Goal: Task Accomplishment & Management: Complete application form

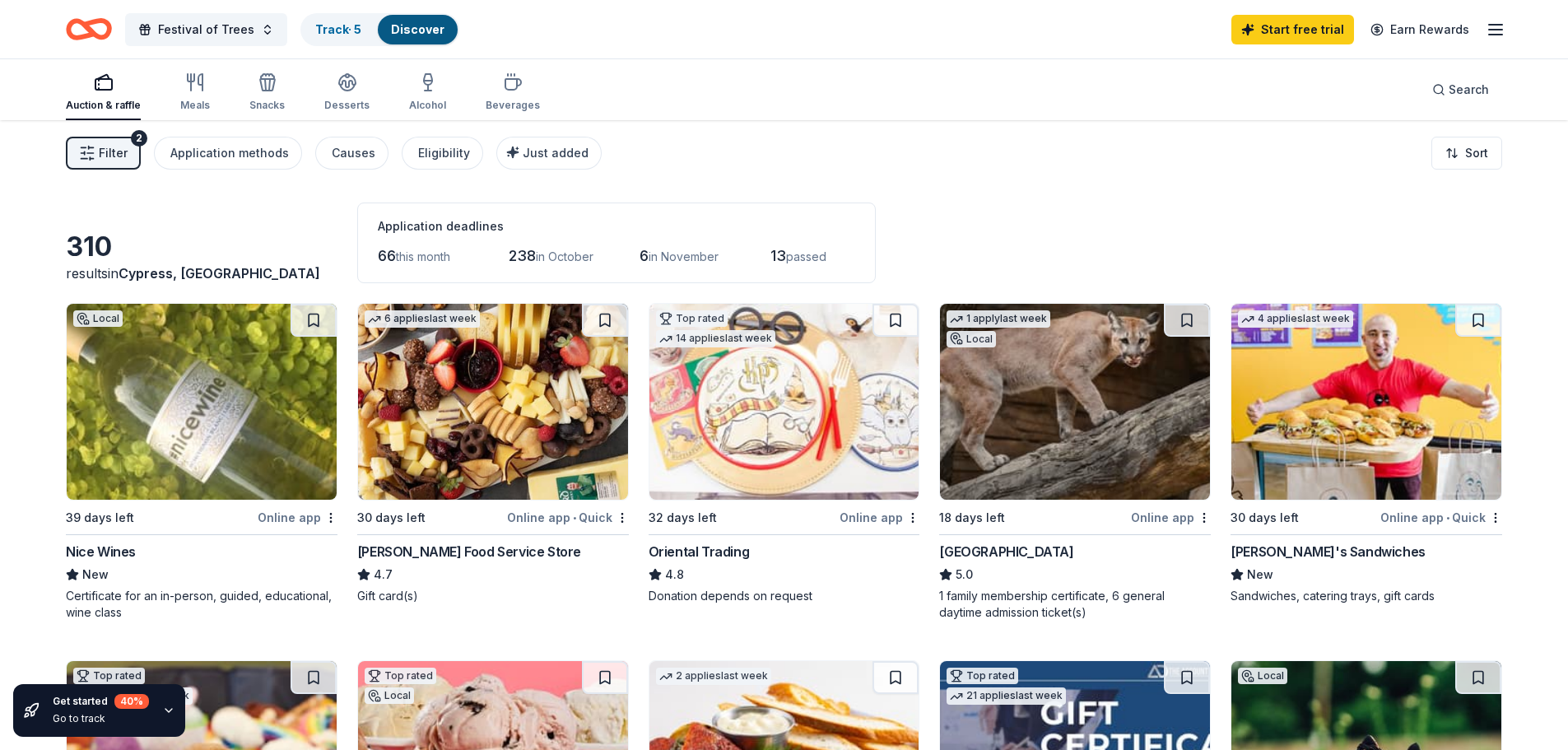
click at [279, 514] on div "Online app" at bounding box center [298, 518] width 80 height 21
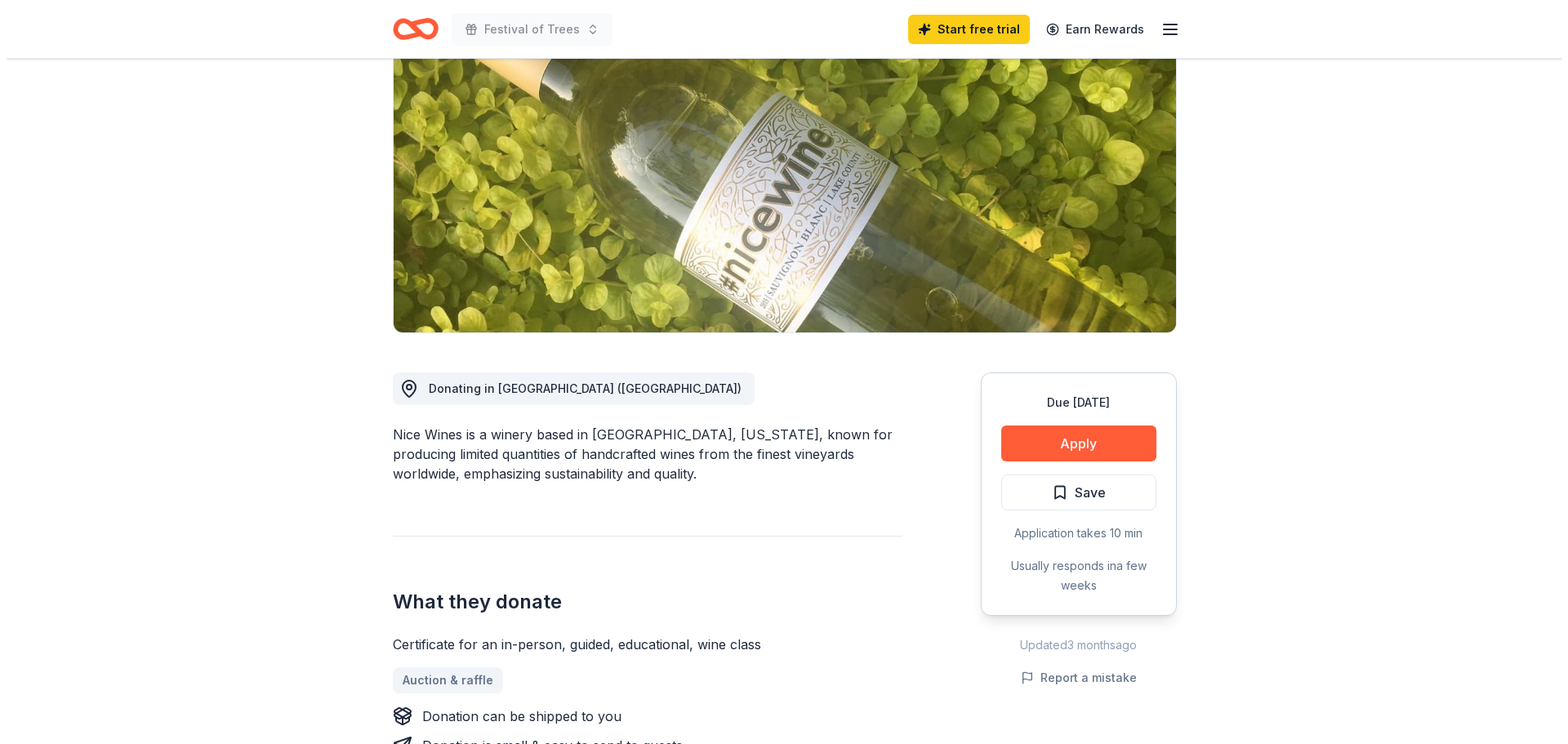
scroll to position [245, 0]
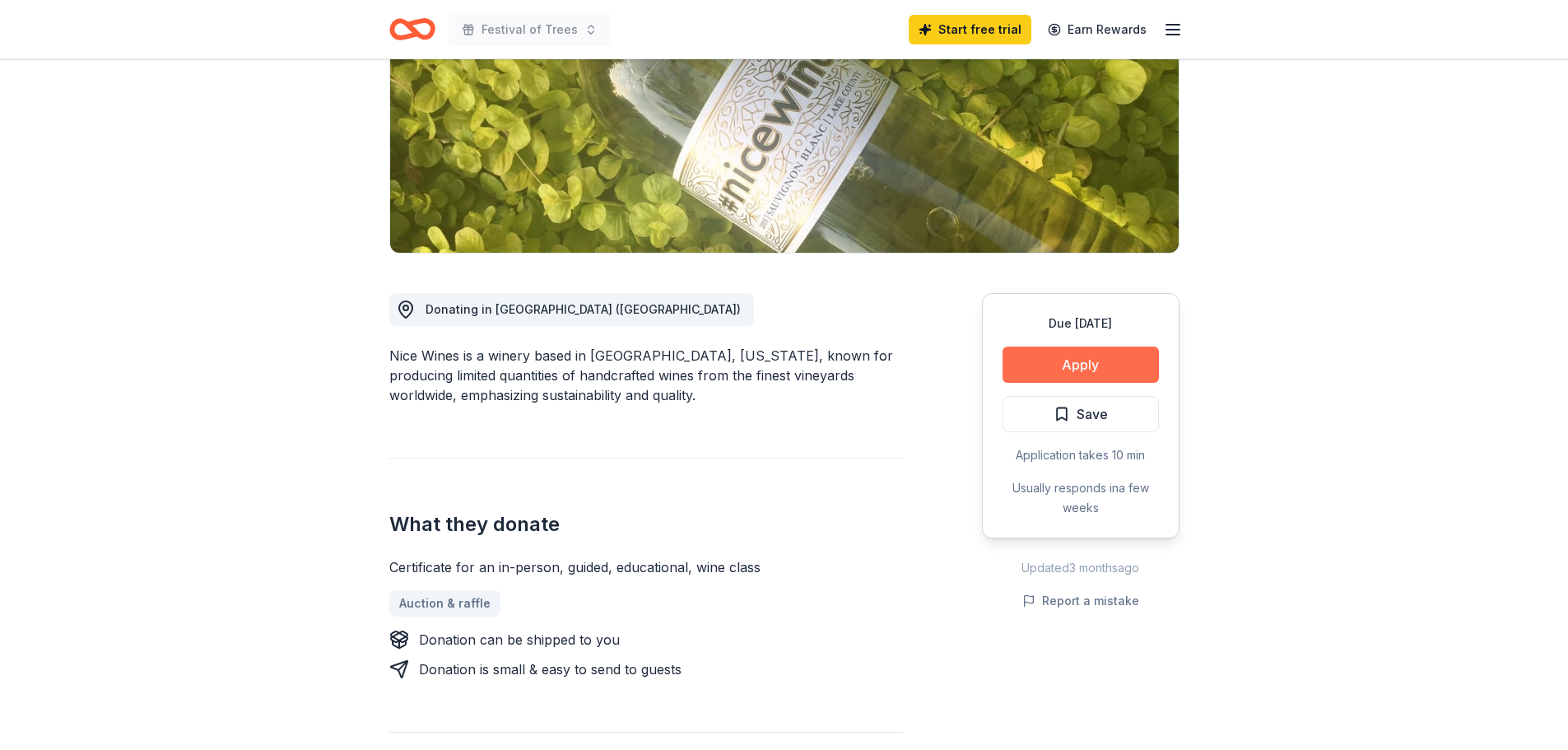
click at [1077, 370] on button "Apply" at bounding box center [1081, 365] width 156 height 36
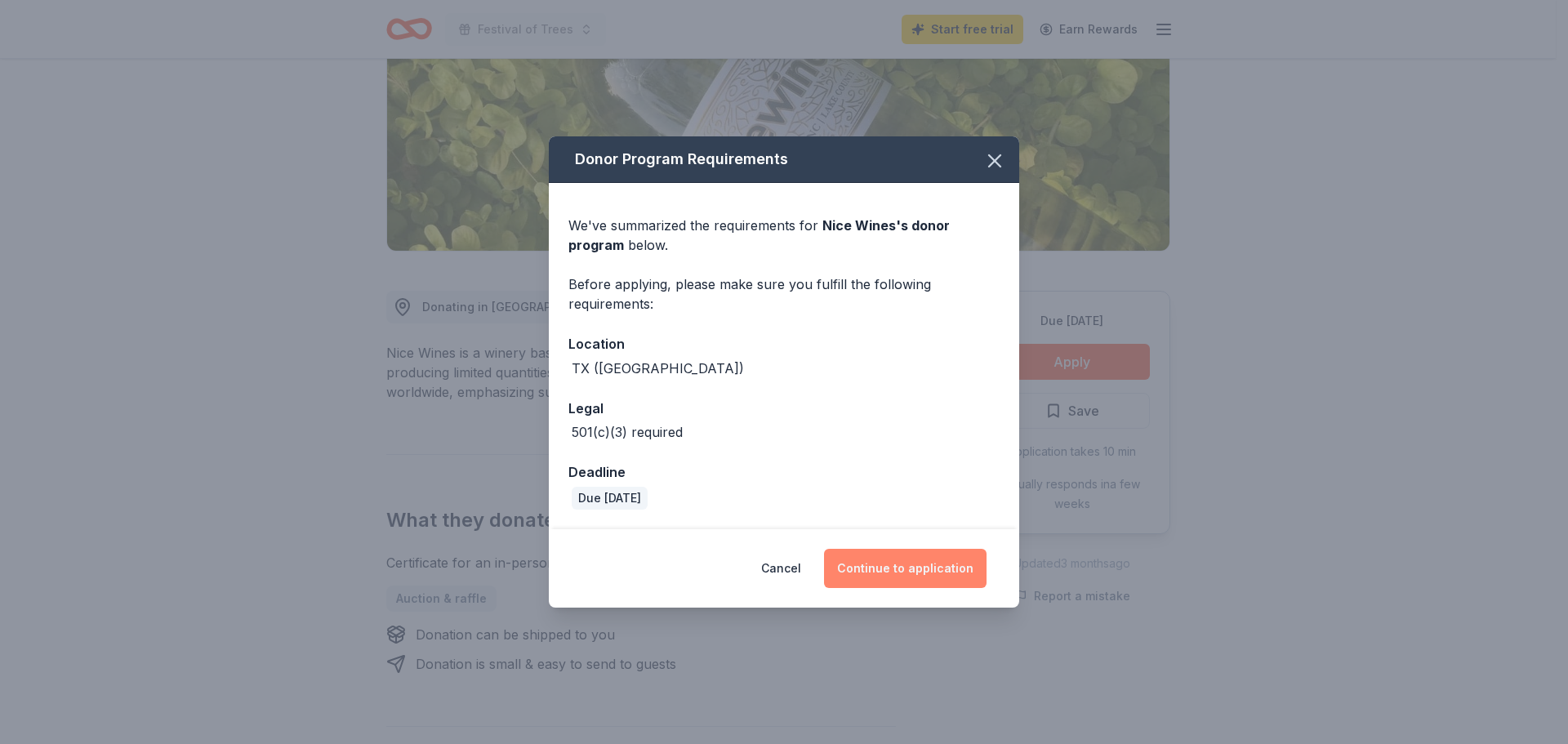
click at [922, 568] on button "Continue to application" at bounding box center [906, 568] width 163 height 39
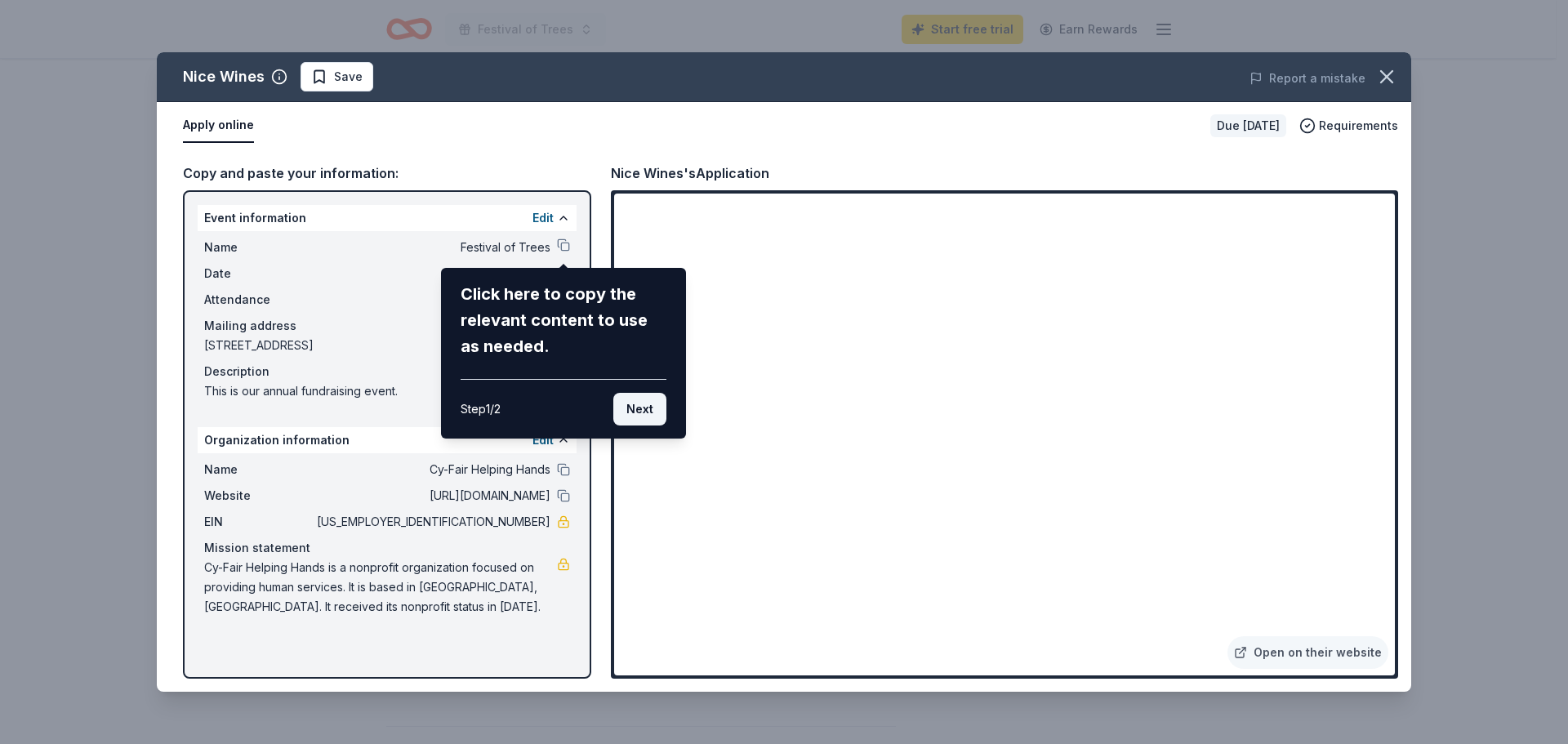
click at [640, 404] on button "Next" at bounding box center [640, 409] width 53 height 33
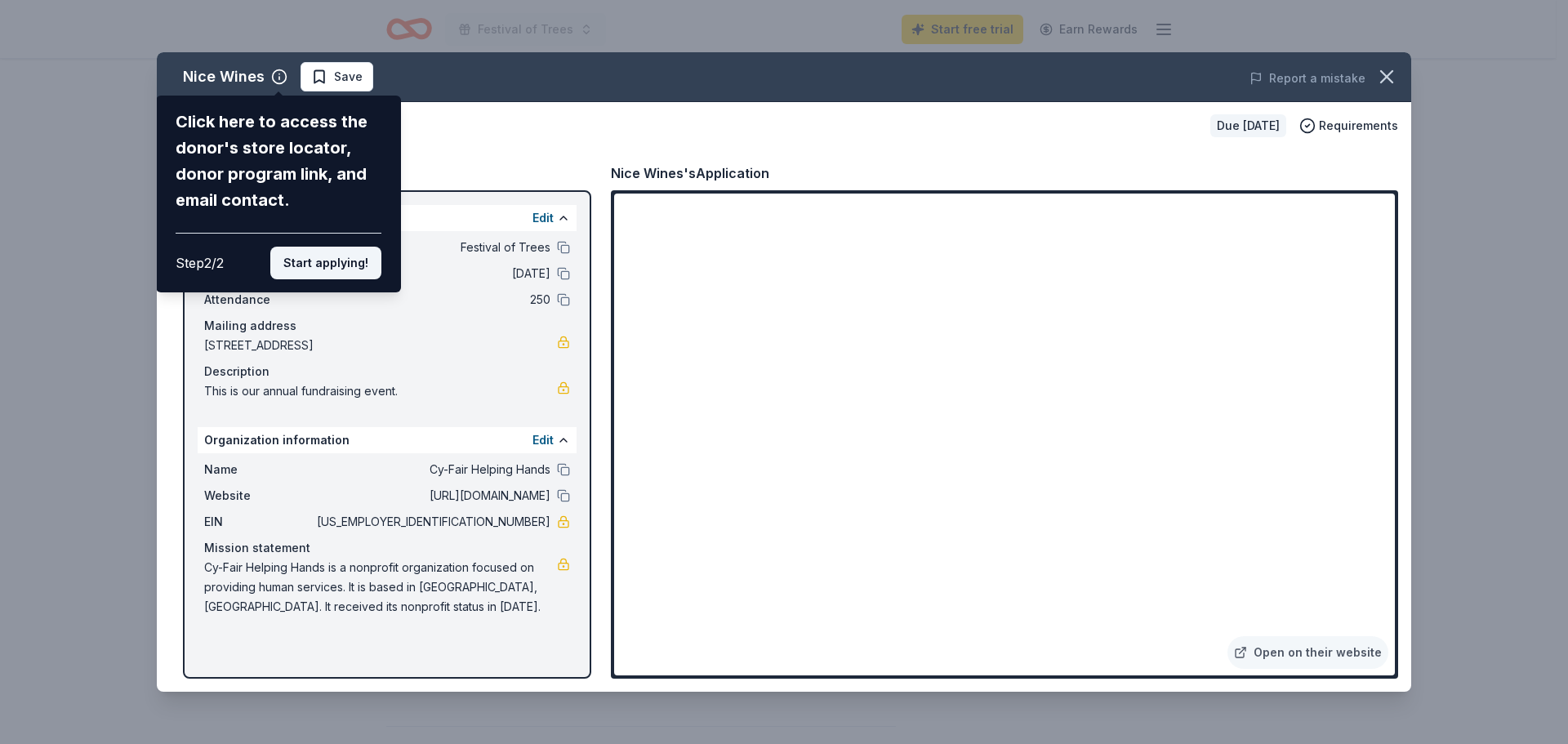
click at [347, 265] on button "Start applying!" at bounding box center [326, 263] width 111 height 33
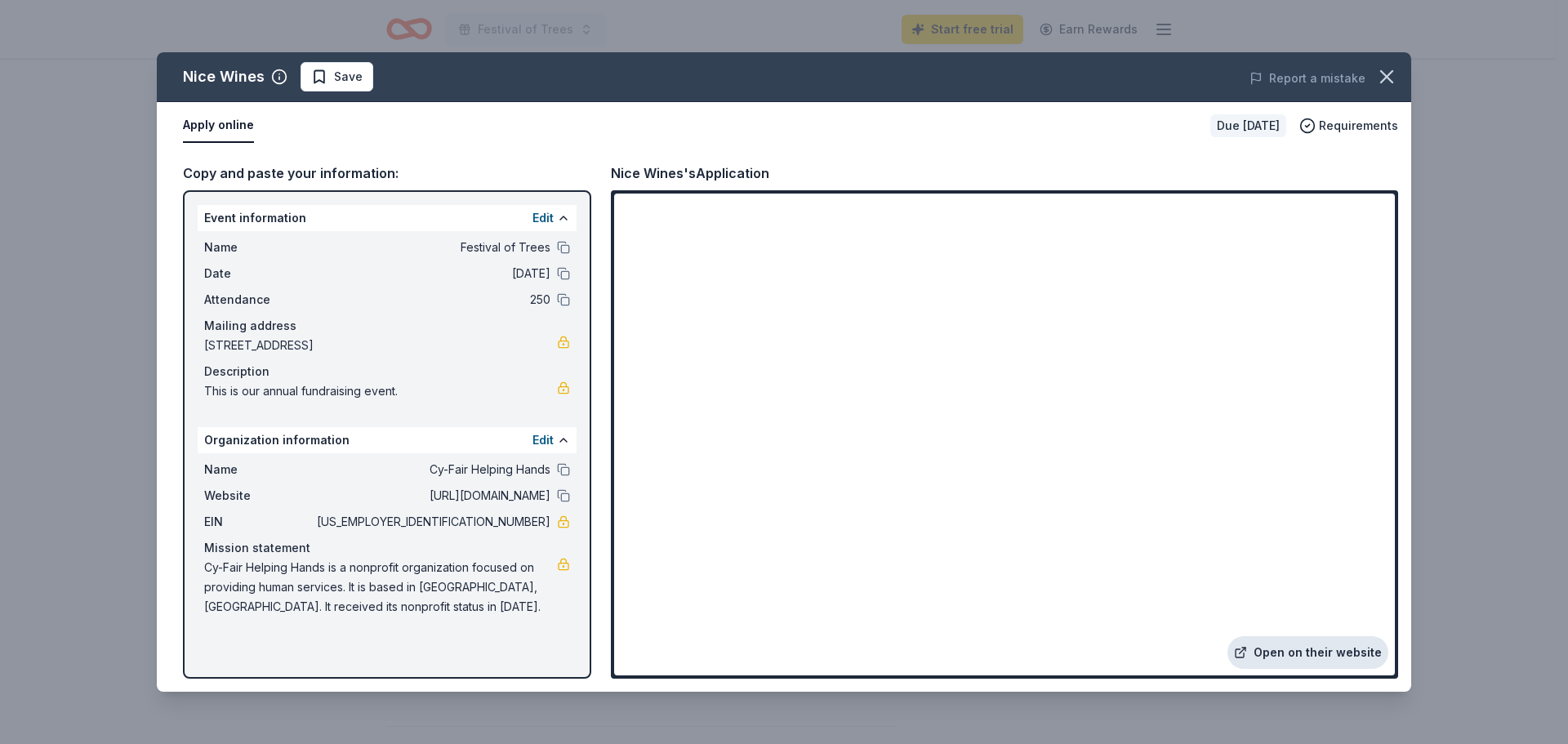
click at [1346, 653] on link "Open on their website" at bounding box center [1308, 652] width 161 height 33
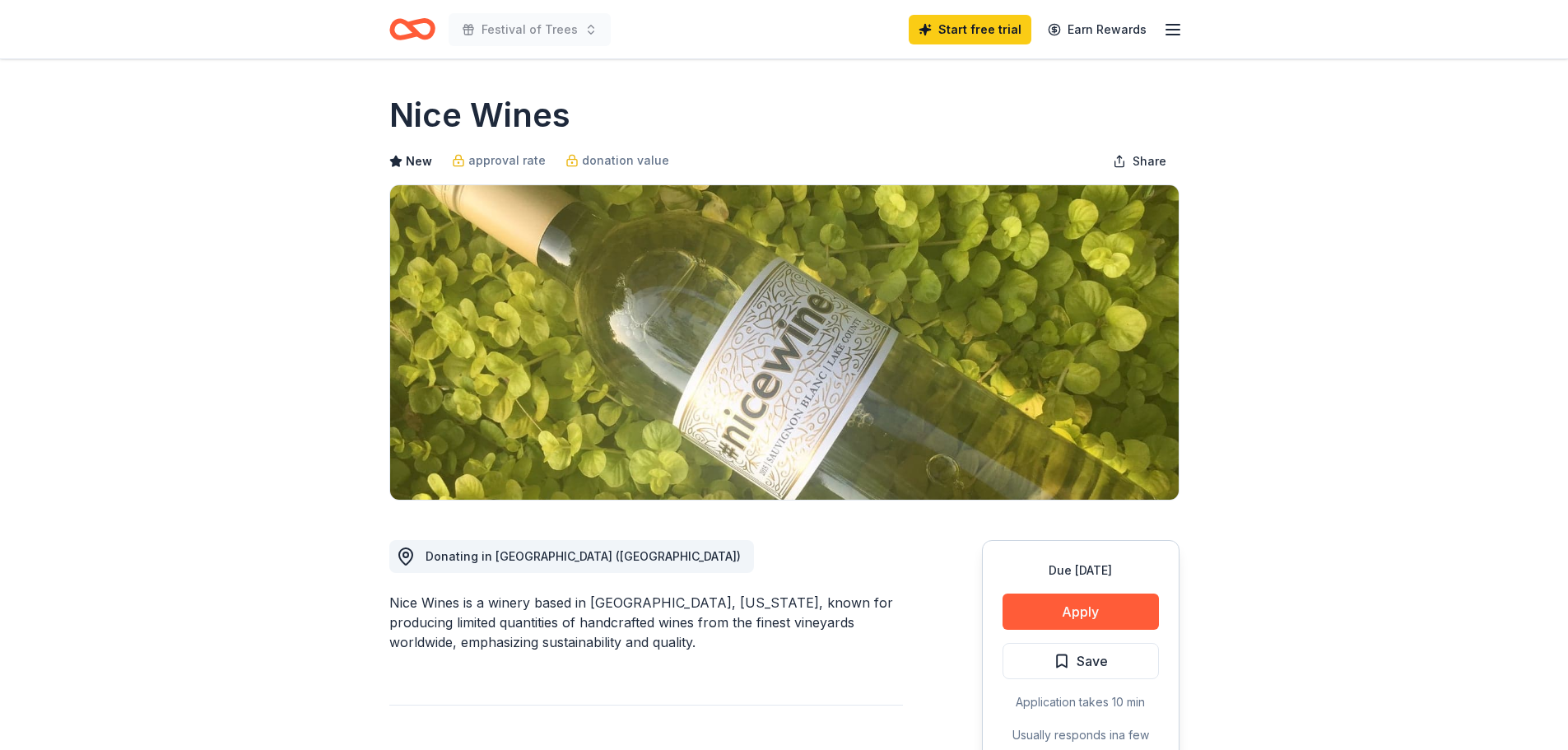
scroll to position [412, 0]
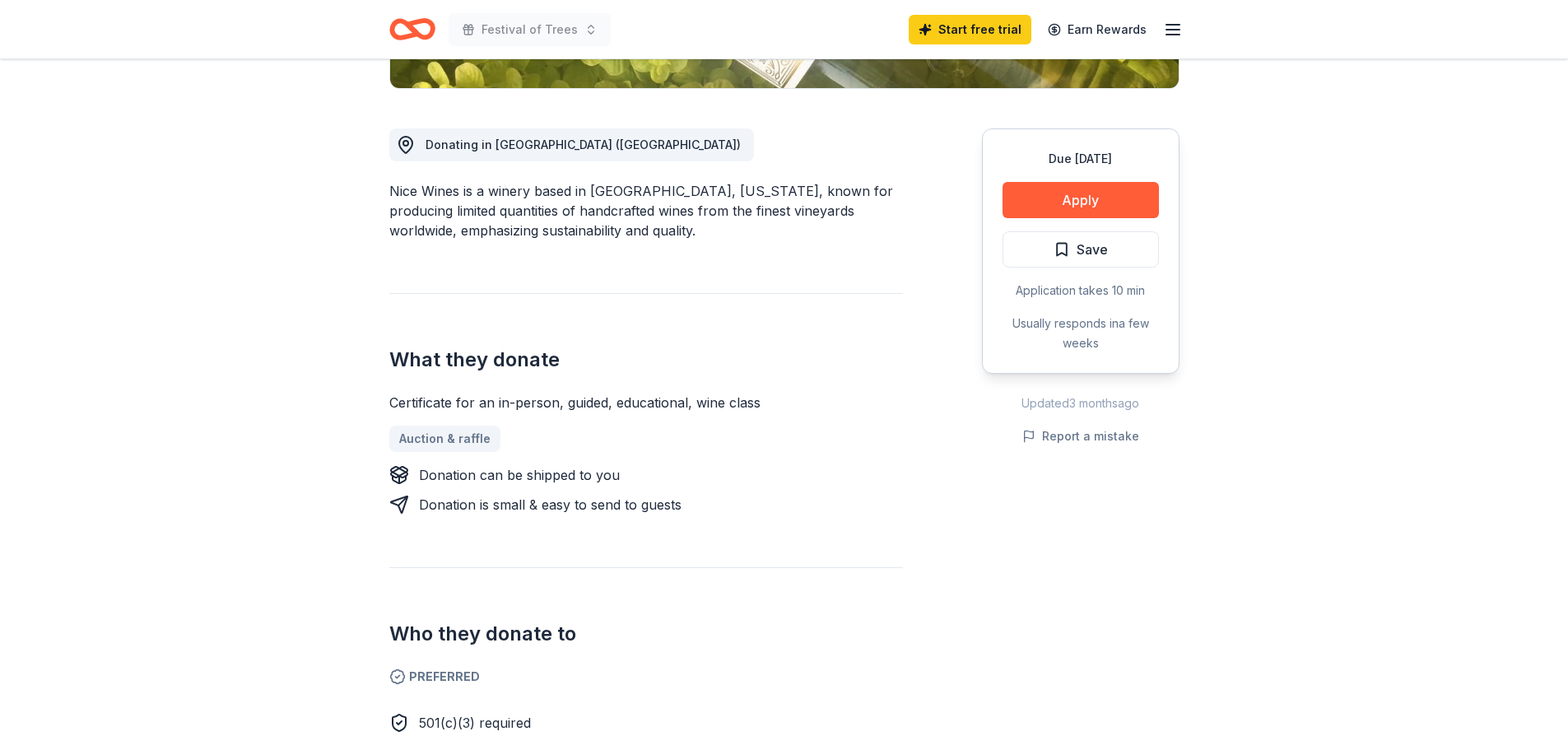
drag, startPoint x: 383, startPoint y: 399, endPoint x: 750, endPoint y: 401, distance: 367.0
click at [750, 401] on div "Nice Wines New approval rate donation value Share Donating in TX (Houston) Nice…" at bounding box center [785, 764] width 843 height 2234
drag, startPoint x: 770, startPoint y: 401, endPoint x: 418, endPoint y: 404, distance: 352.0
click at [418, 404] on div "Certificate for an in-person, guided, educational, wine class" at bounding box center [646, 403] width 514 height 20
drag, startPoint x: 381, startPoint y: 398, endPoint x: 763, endPoint y: 406, distance: 382.1
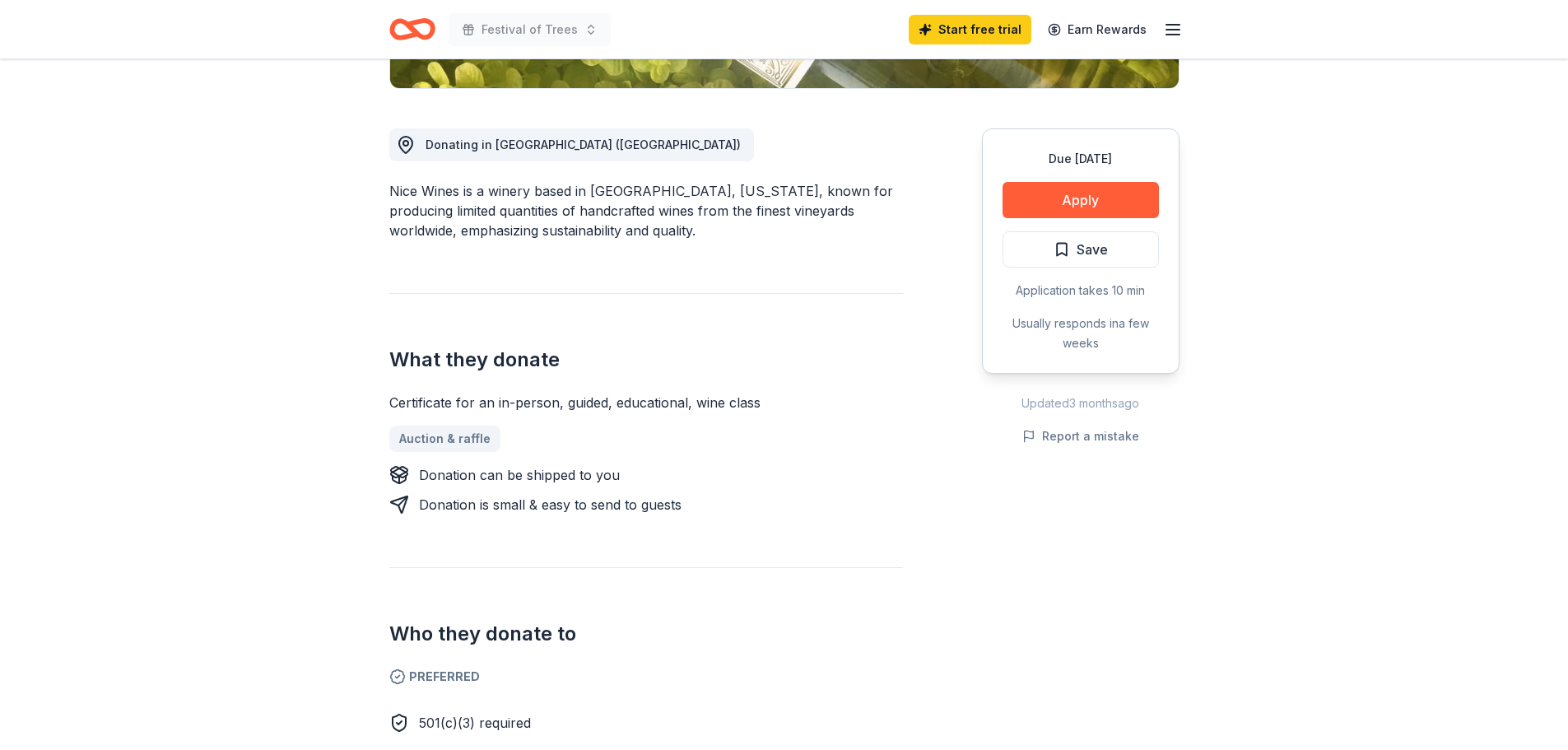
click at [761, 406] on div "Nice Wines New approval rate donation value Share Donating in TX (Houston) Nice…" at bounding box center [785, 764] width 843 height 2234
drag, startPoint x: 764, startPoint y: 404, endPoint x: 383, endPoint y: 404, distance: 381.0
click at [383, 404] on div "Nice Wines New approval rate donation value Share Donating in TX (Houston) Nice…" at bounding box center [785, 764] width 843 height 2234
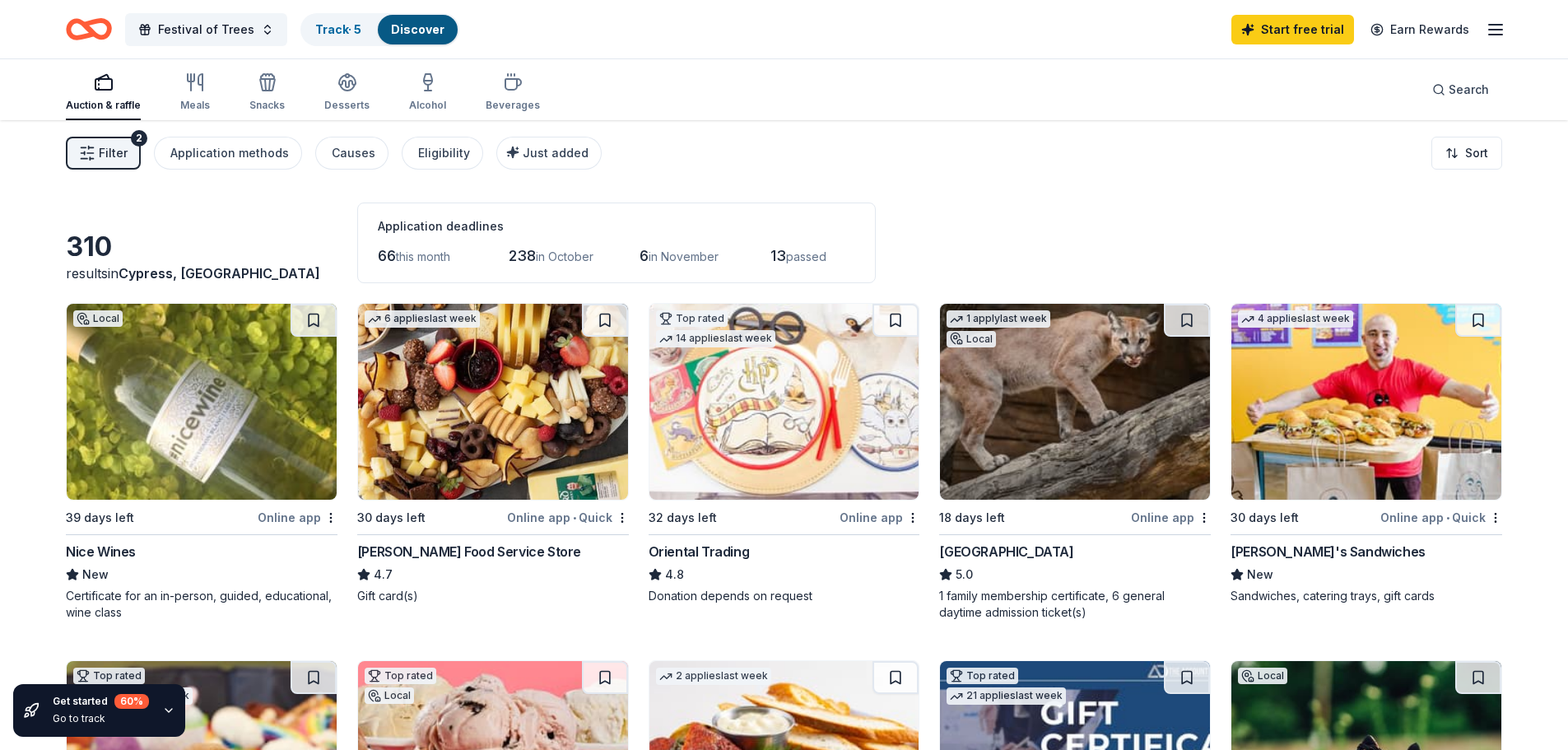
drag, startPoint x: 57, startPoint y: 593, endPoint x: 138, endPoint y: 615, distance: 83.9
click at [206, 430] on img at bounding box center [201, 401] width 270 height 196
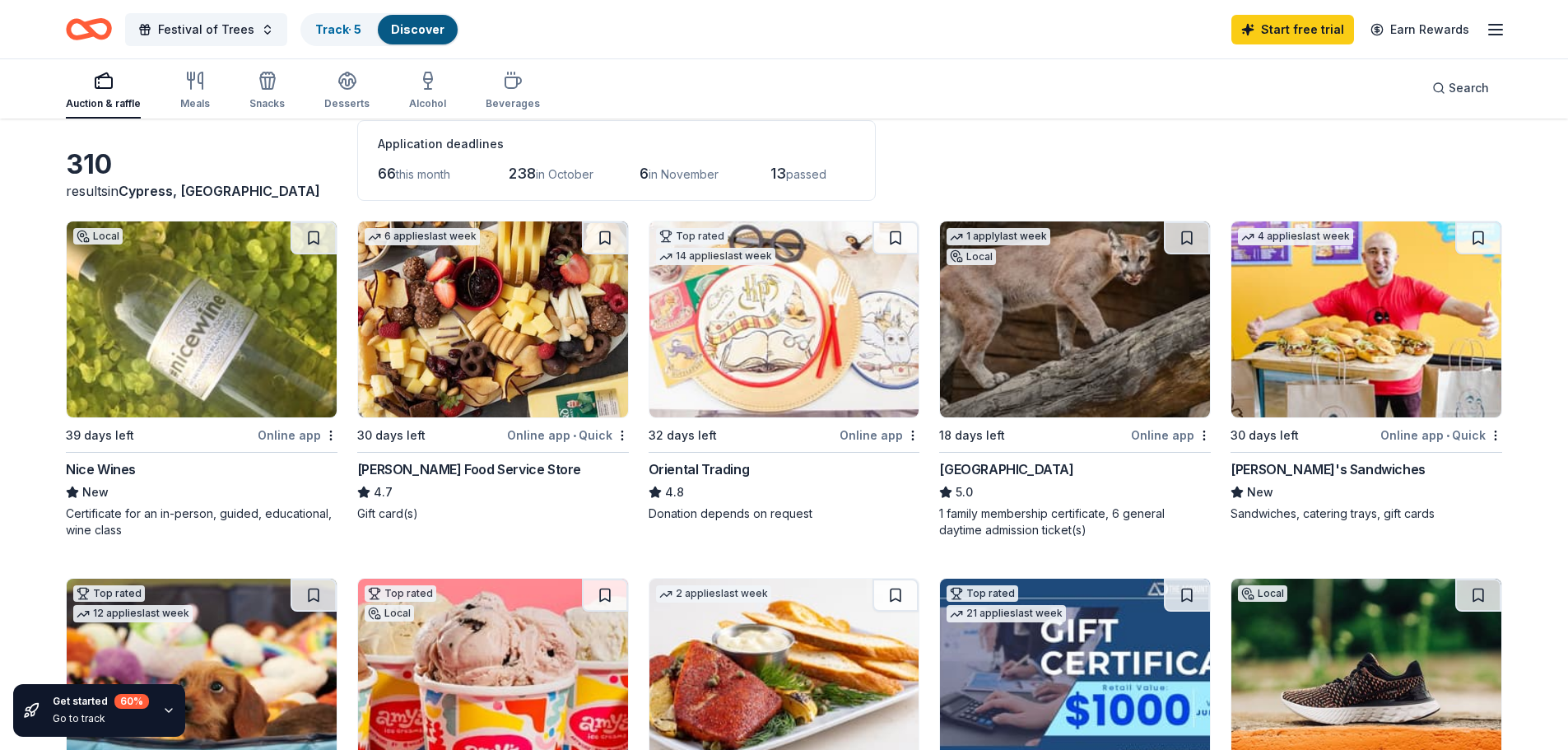
click at [1139, 436] on div "Online app" at bounding box center [1171, 435] width 80 height 21
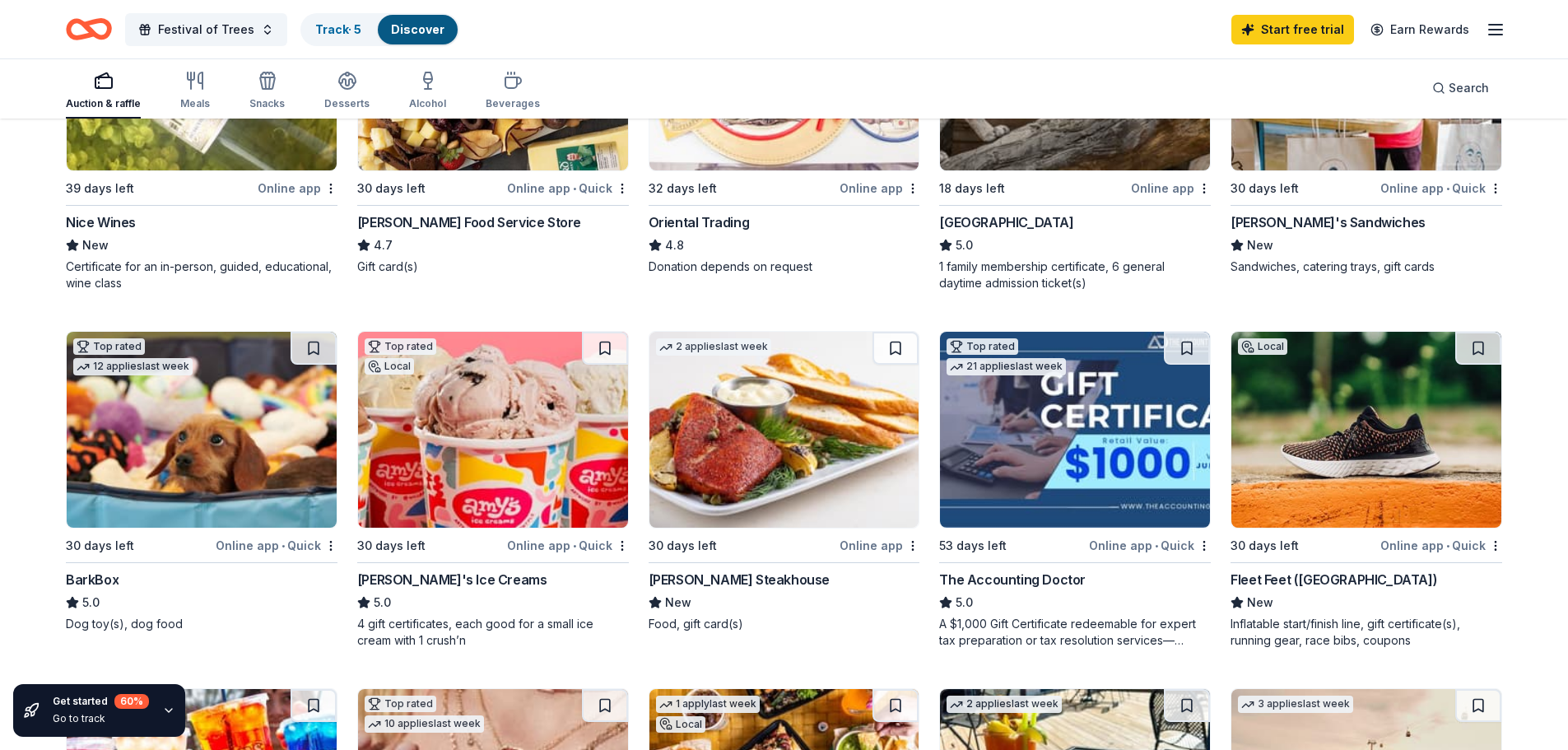
scroll to position [412, 0]
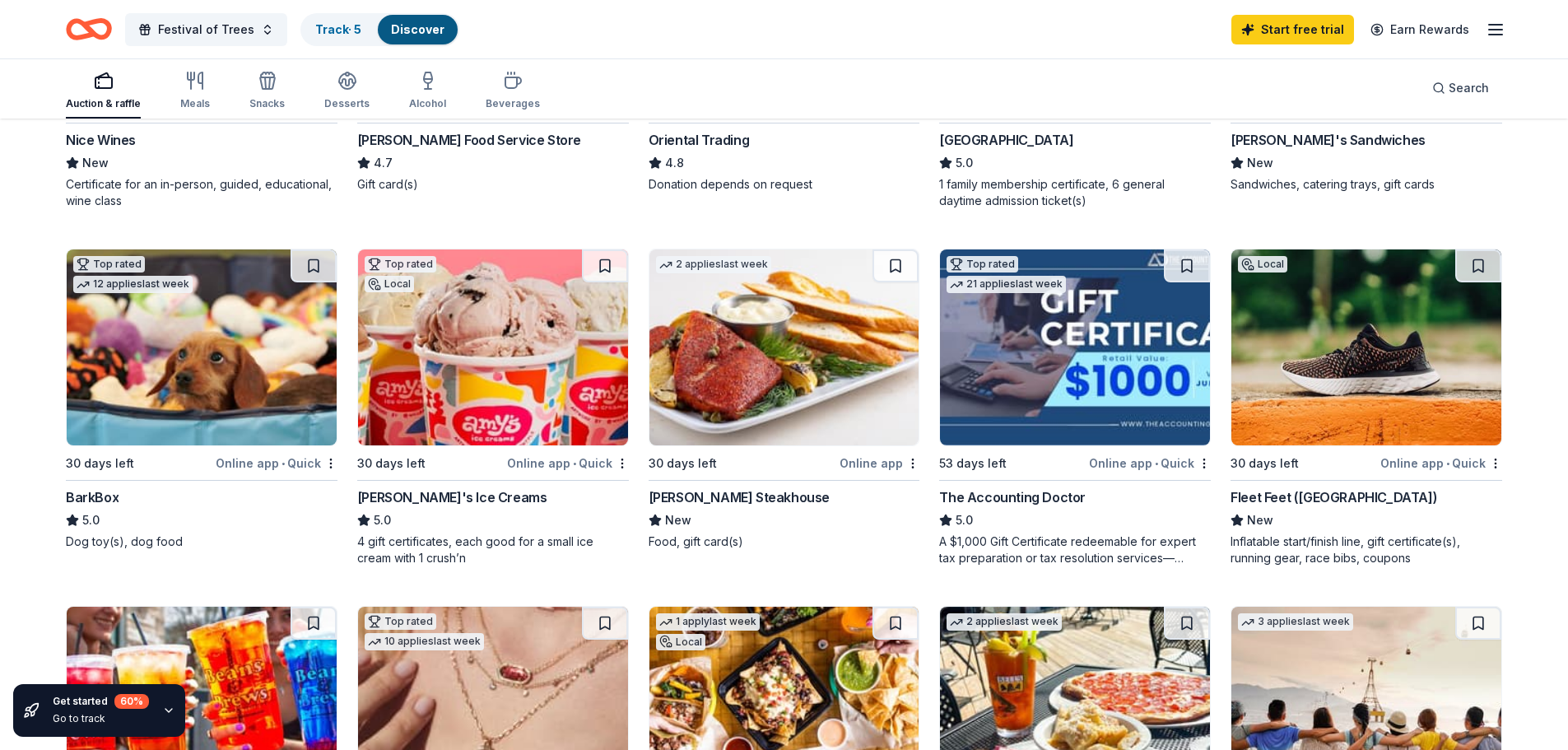
click at [262, 462] on div "Online app • Quick" at bounding box center [277, 464] width 122 height 21
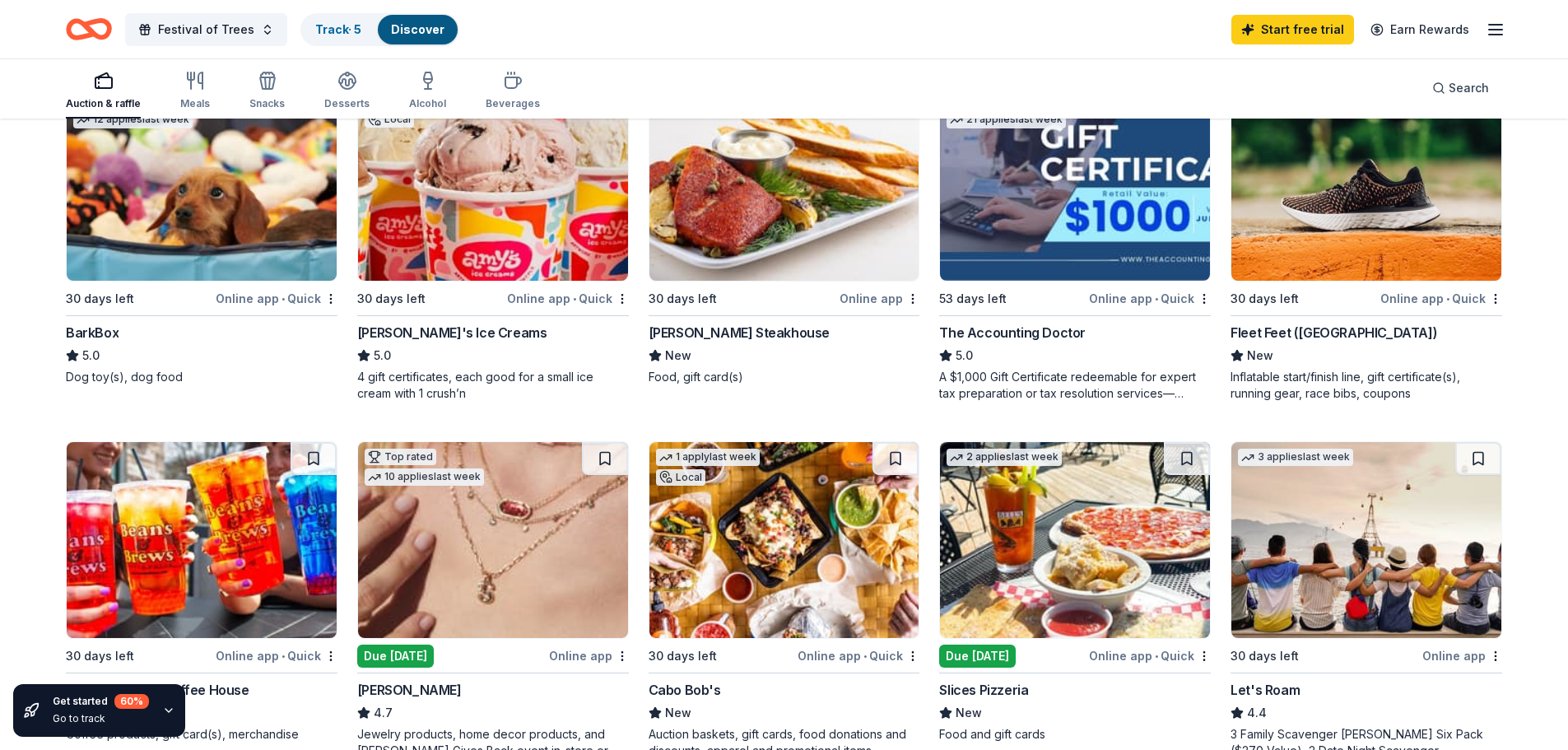
scroll to position [658, 0]
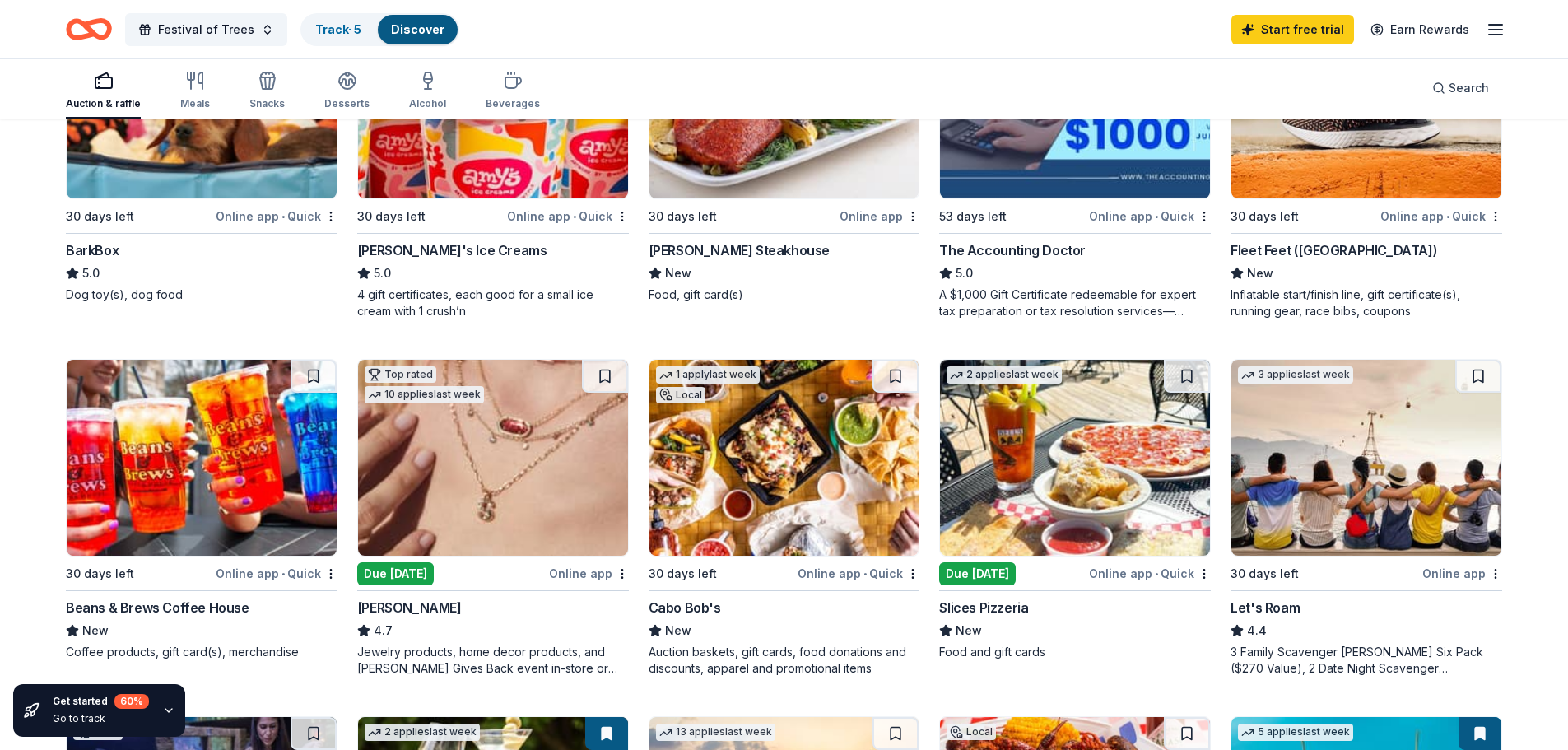
click at [726, 611] on div "Cabo Bob's" at bounding box center [784, 608] width 272 height 20
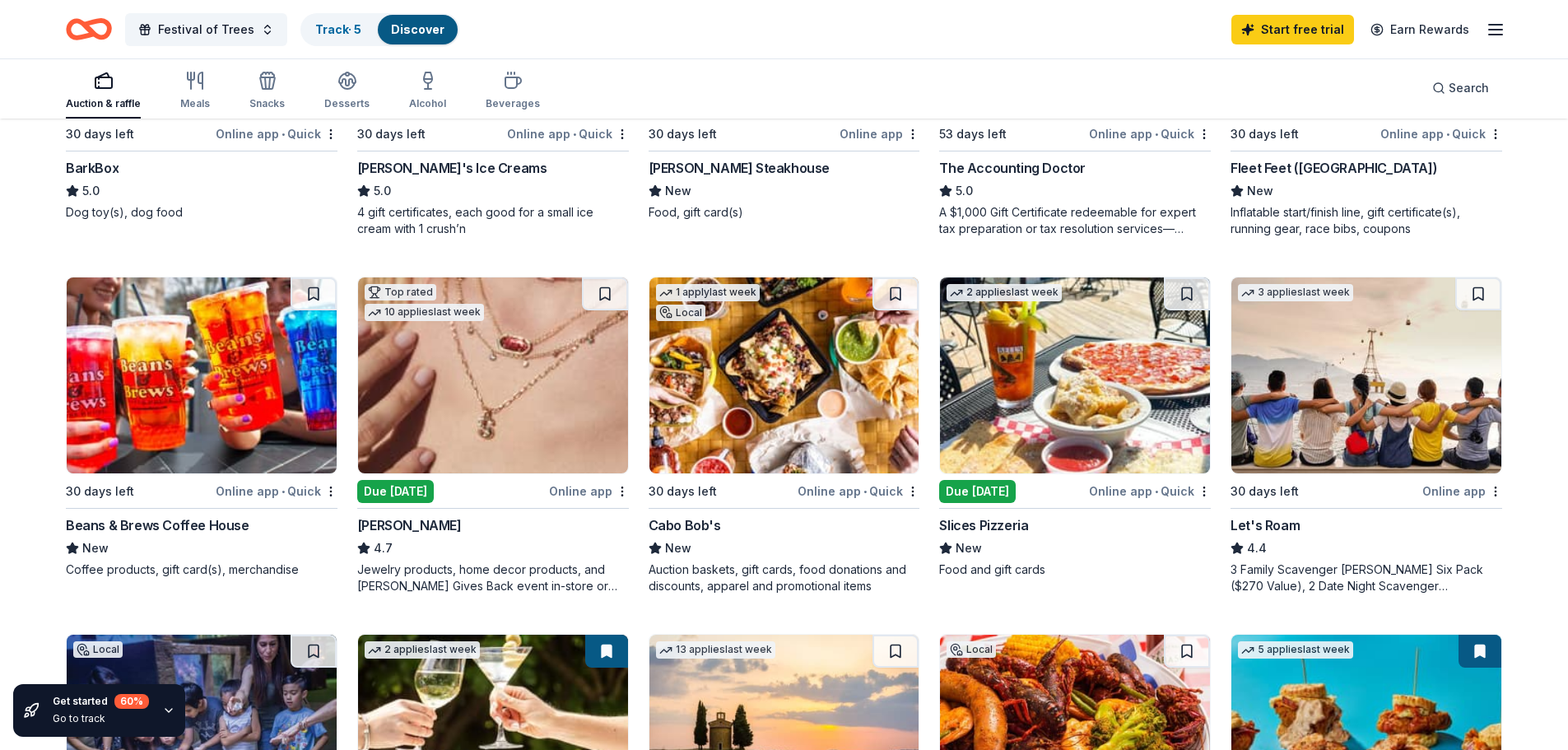
click at [490, 405] on img at bounding box center [492, 375] width 270 height 196
click at [1407, 399] on img at bounding box center [1366, 375] width 270 height 196
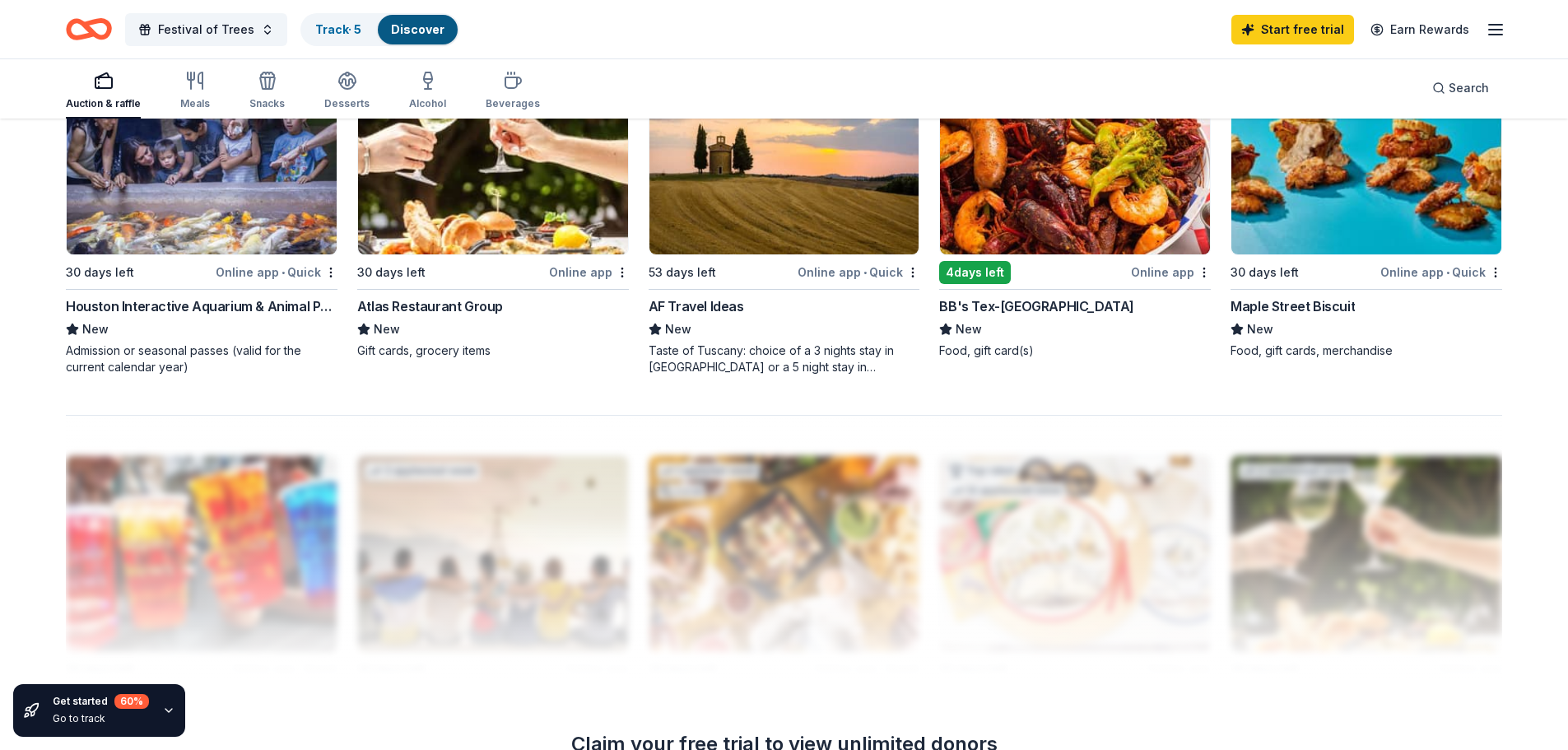
scroll to position [1482, 0]
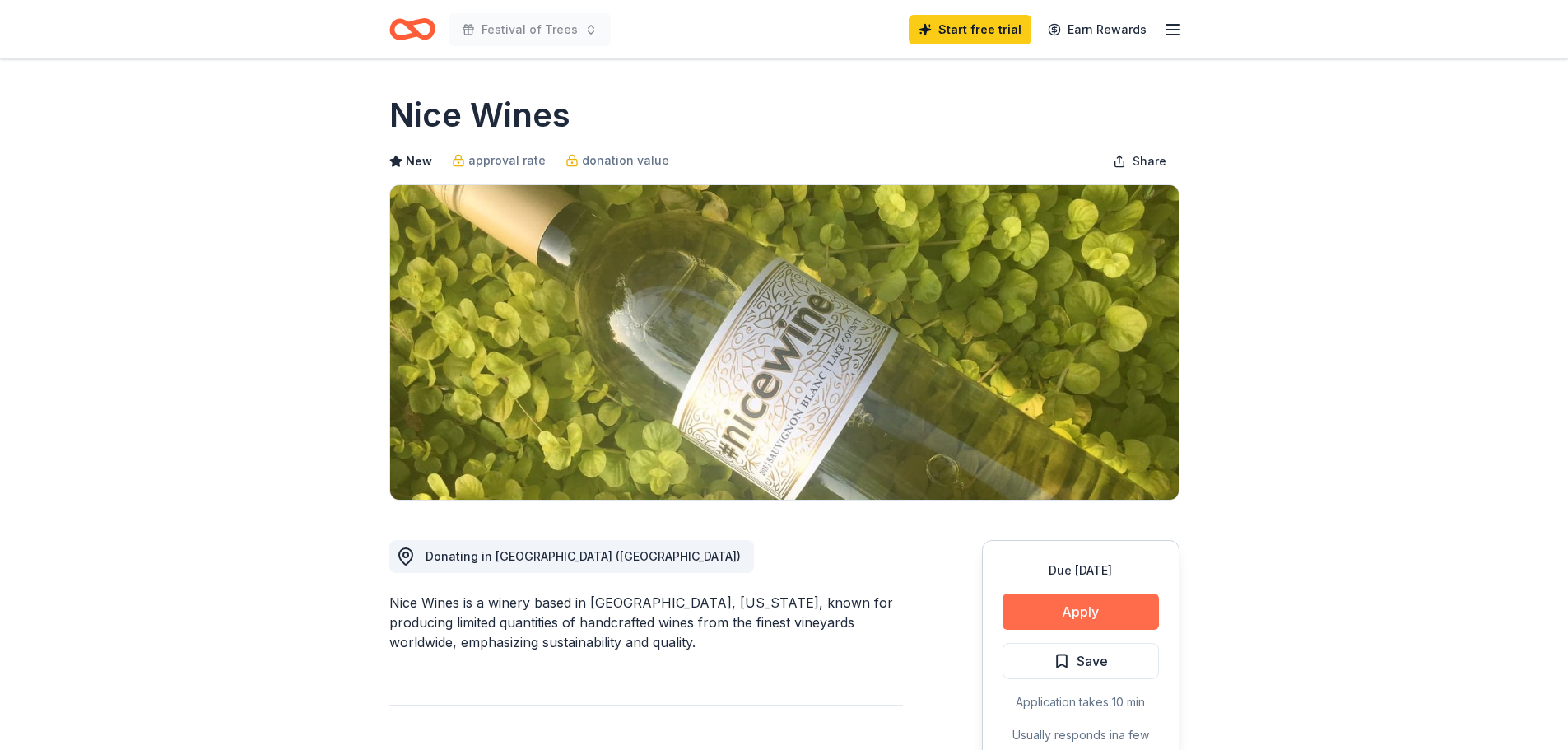
click at [1100, 616] on button "Apply" at bounding box center [1081, 612] width 156 height 36
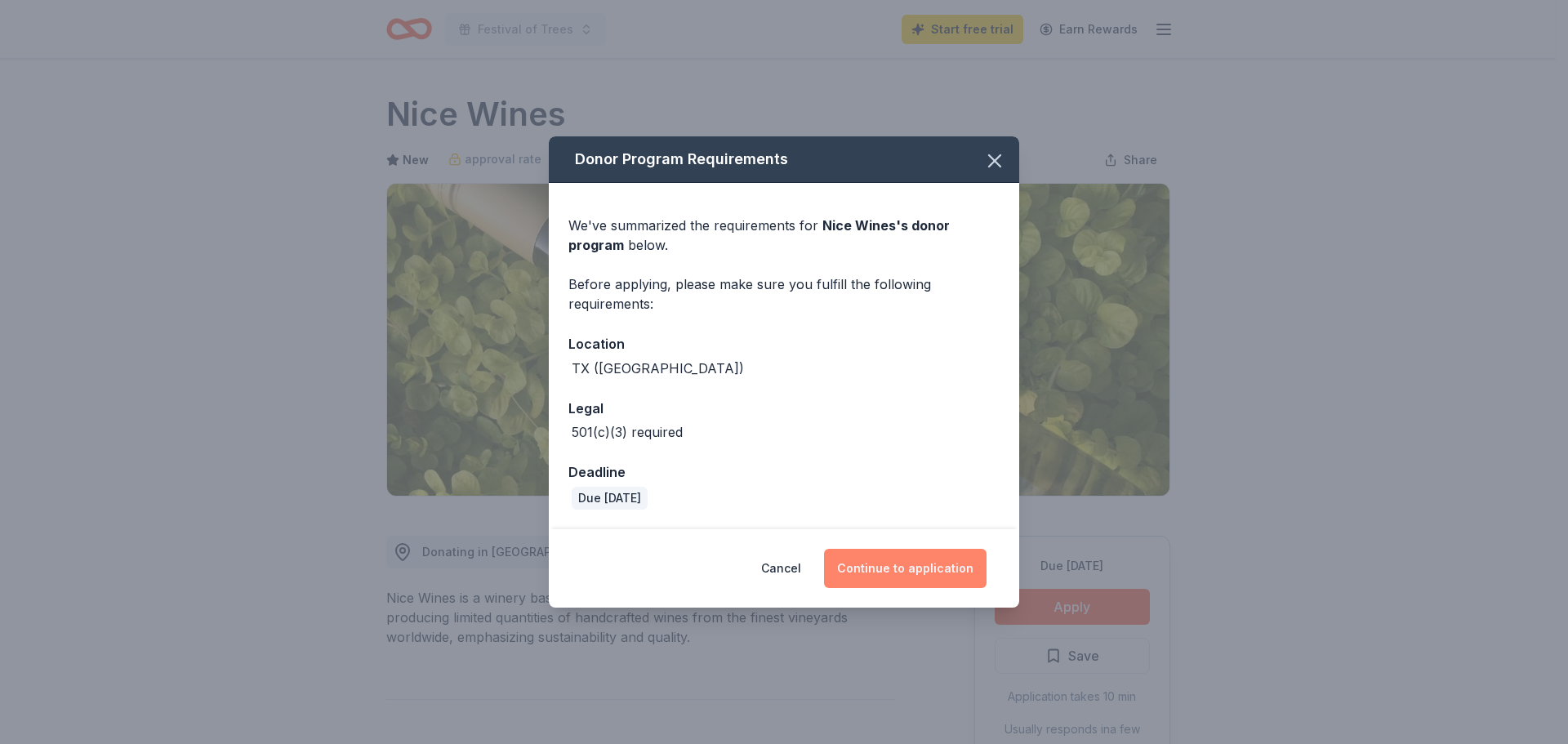
click at [903, 563] on button "Continue to application" at bounding box center [906, 568] width 163 height 39
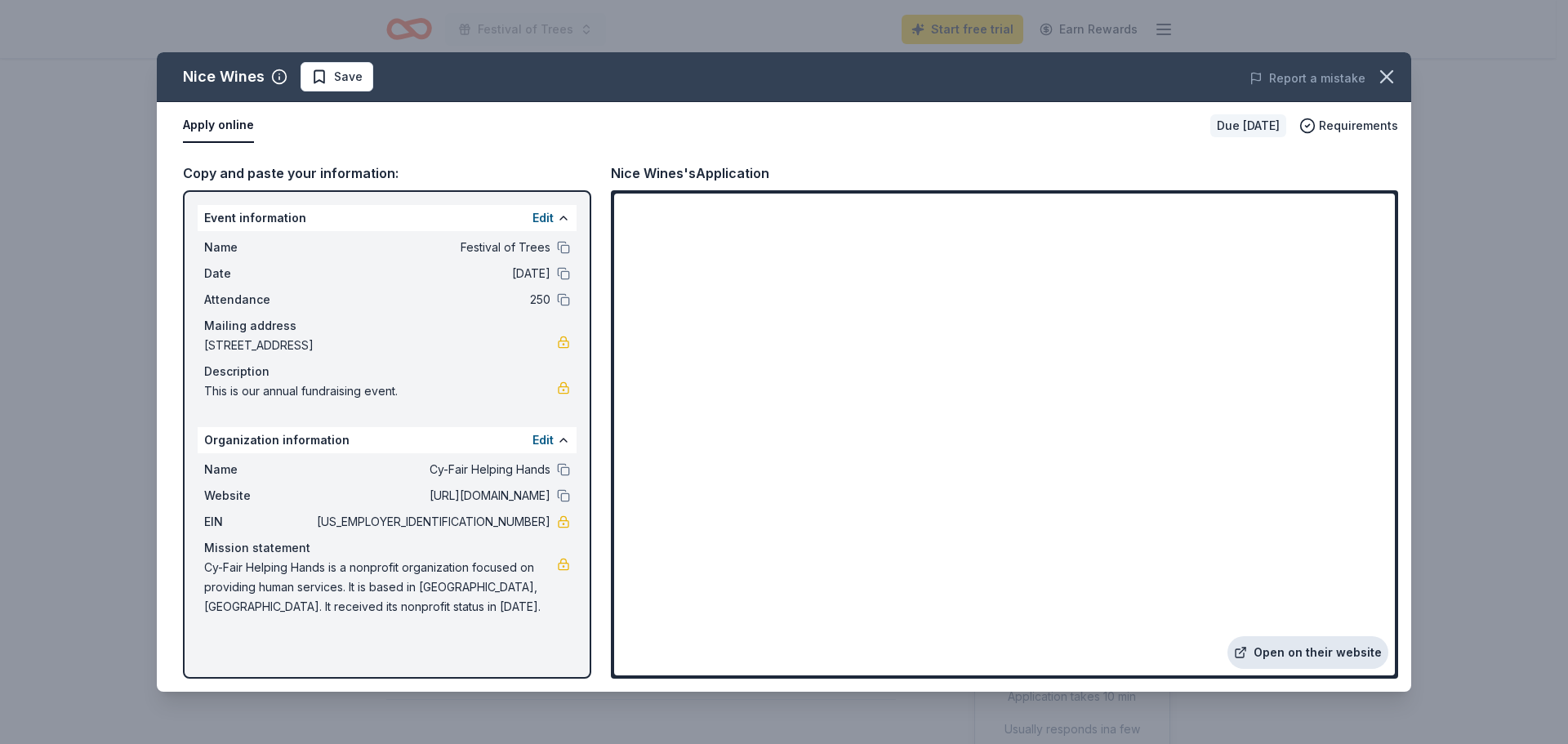
click at [1326, 645] on link "Open on their website" at bounding box center [1308, 652] width 161 height 33
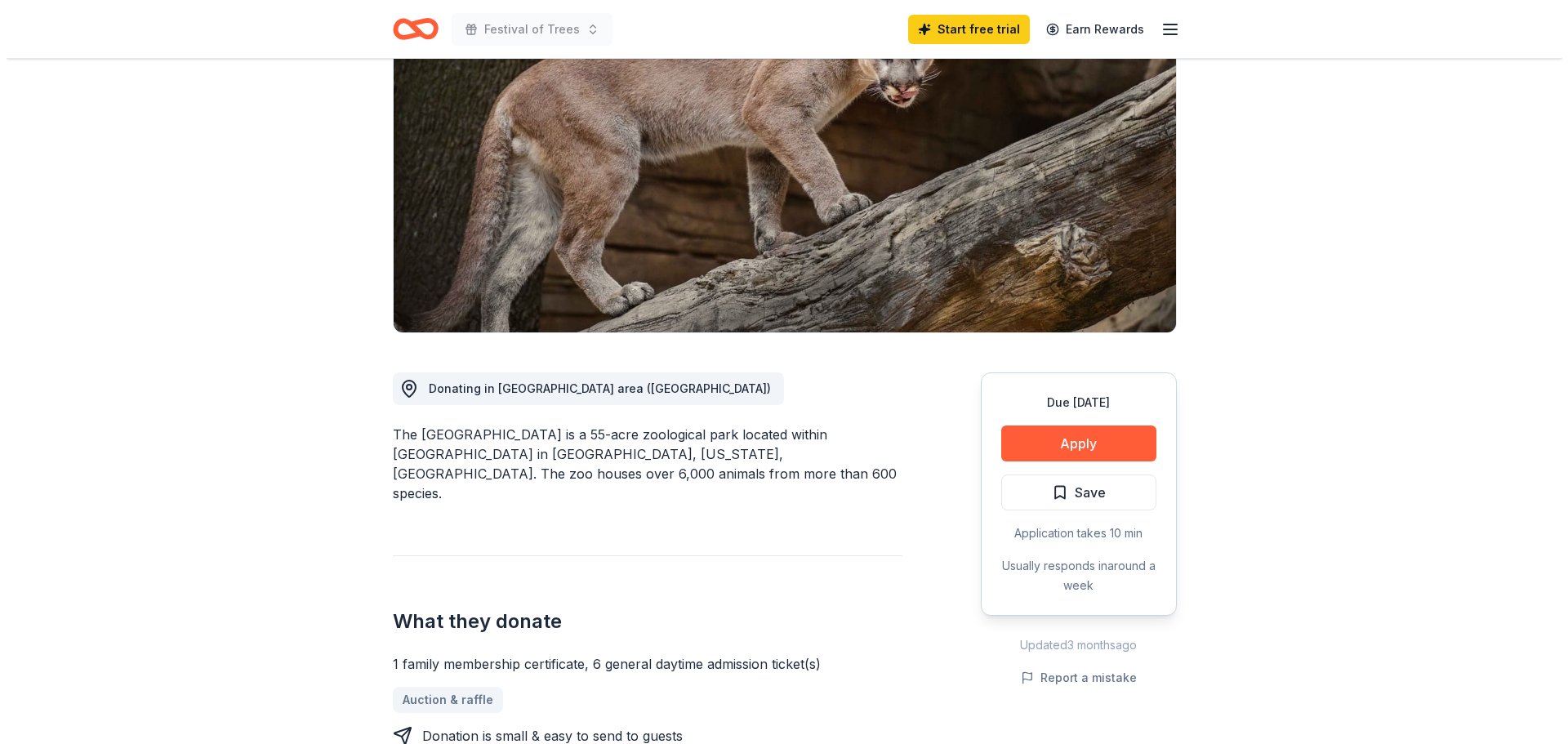
scroll to position [245, 0]
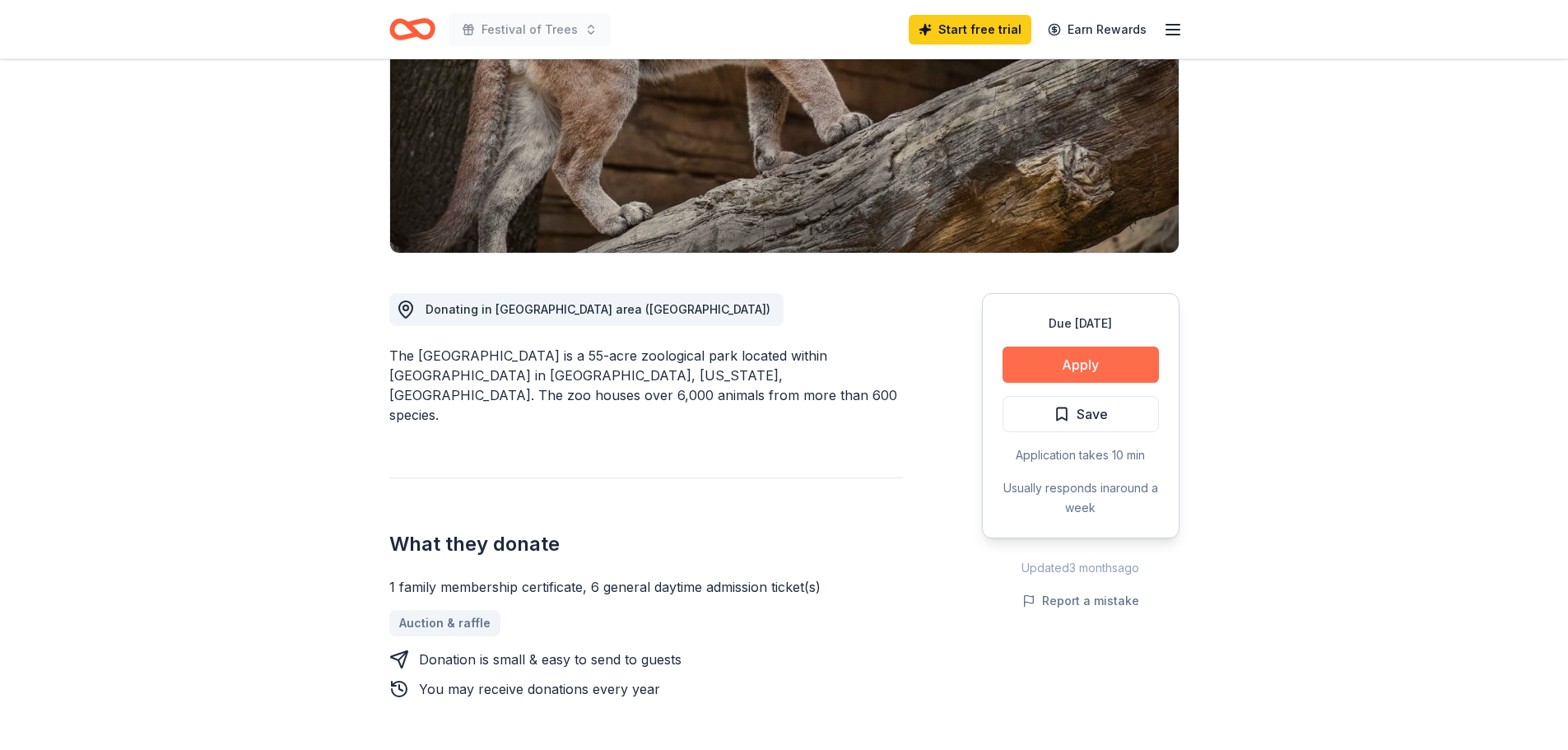
click at [1058, 364] on button "Apply" at bounding box center [1081, 365] width 156 height 36
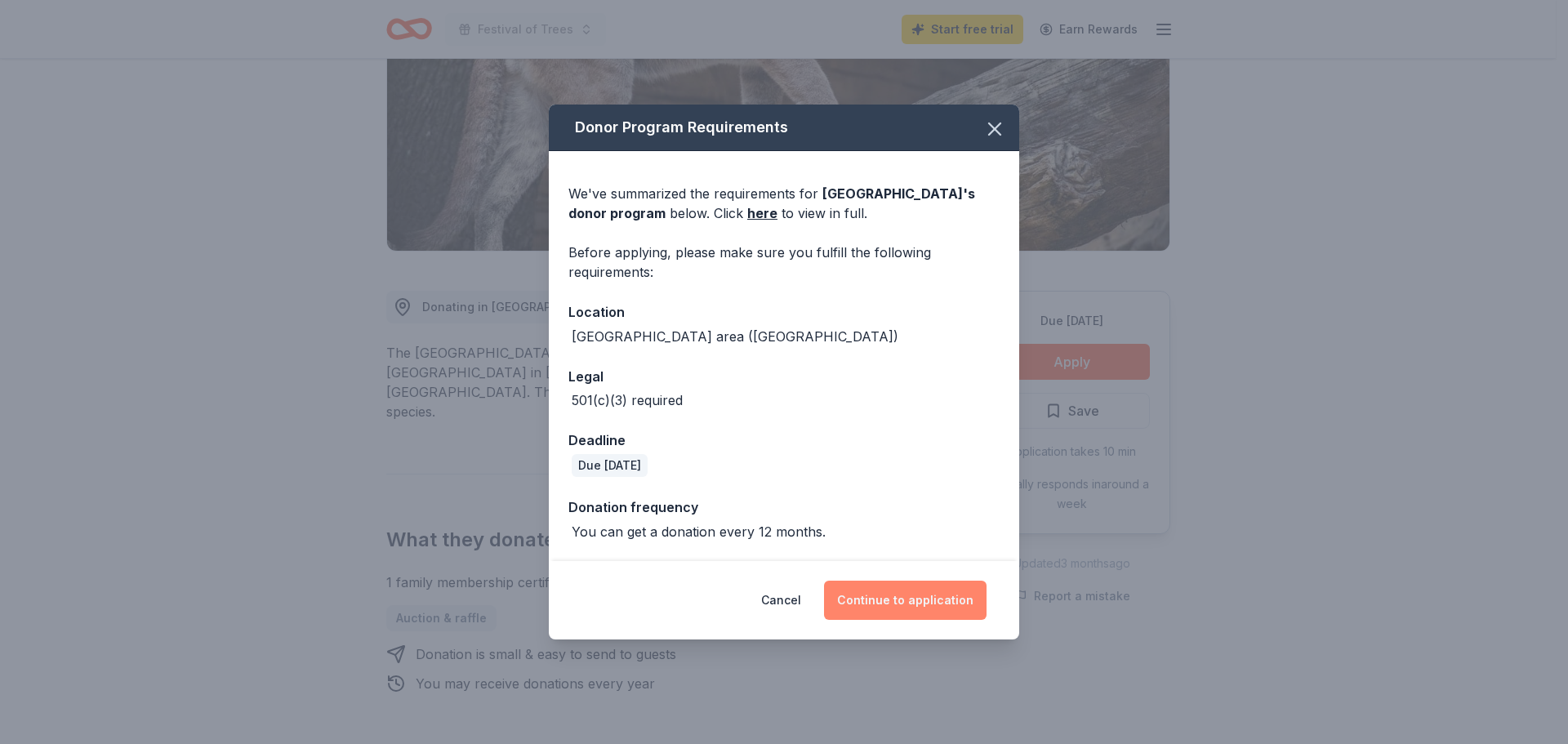
click at [897, 602] on button "Continue to application" at bounding box center [906, 600] width 163 height 39
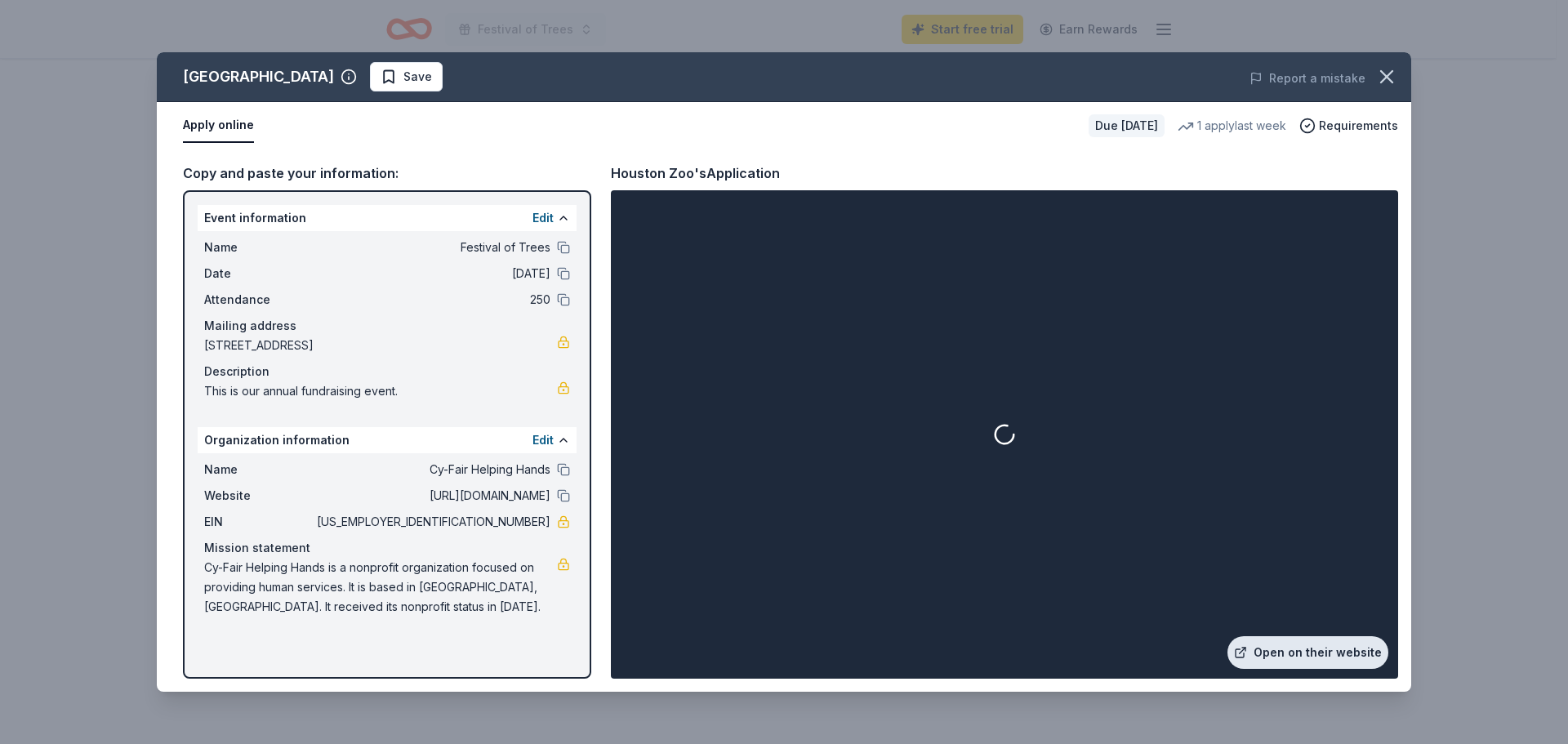
click at [1302, 647] on link "Open on their website" at bounding box center [1308, 652] width 161 height 33
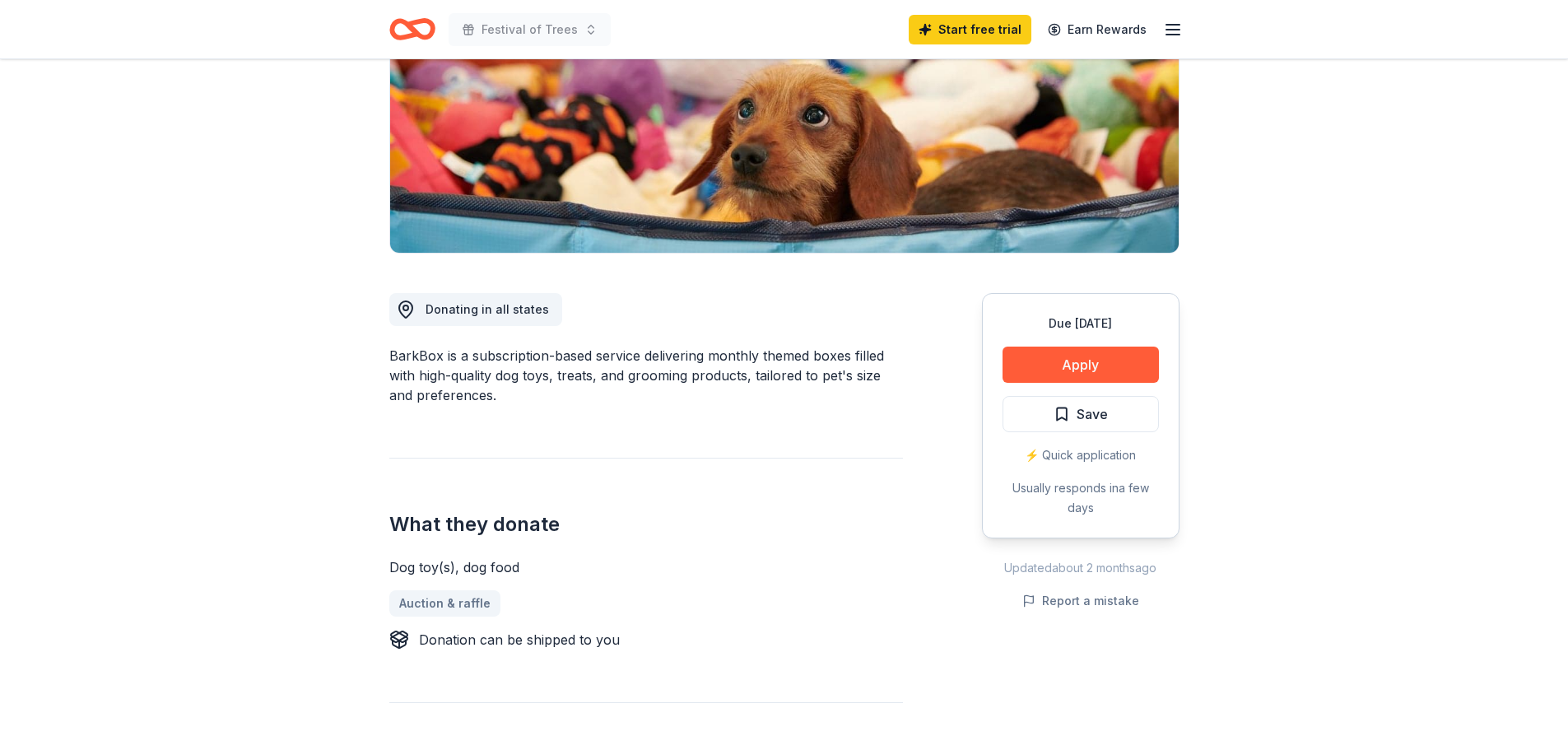
scroll to position [82, 0]
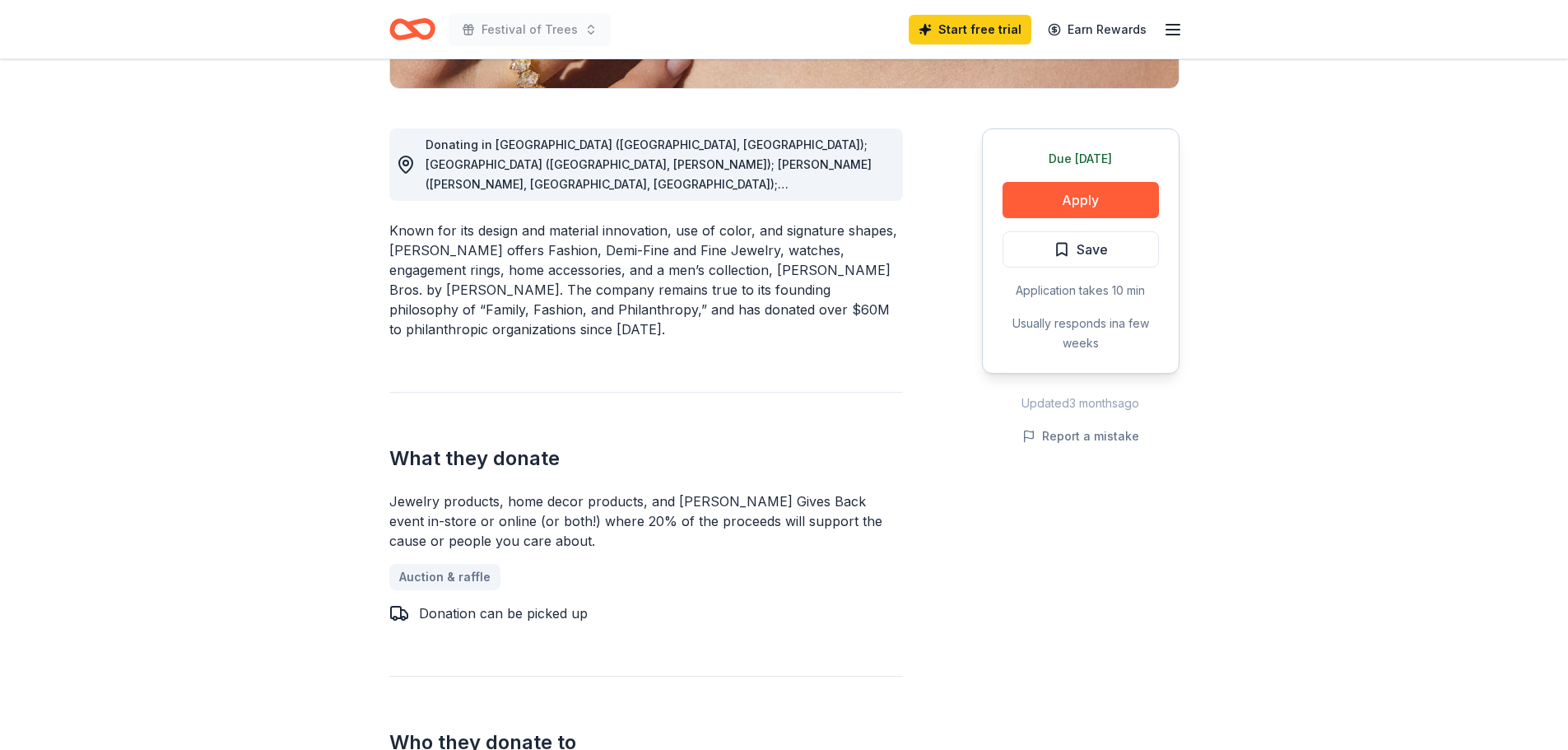
scroll to position [576, 0]
